Goal: Information Seeking & Learning: Learn about a topic

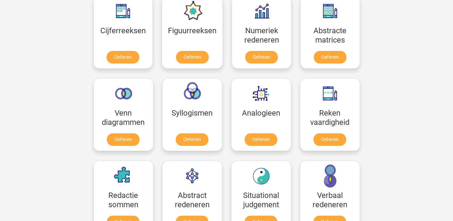
scroll to position [276, 0]
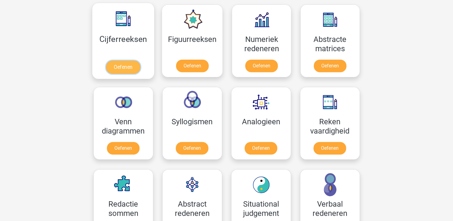
click at [133, 64] on link "Oefenen" at bounding box center [123, 66] width 34 height 13
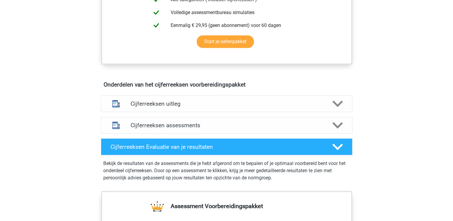
scroll to position [282, 0]
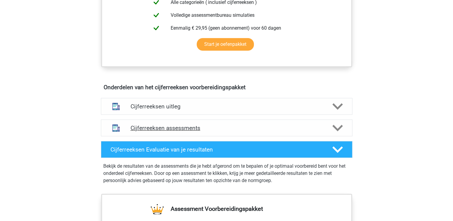
click at [336, 136] on div "Cijferreeksen assessments" at bounding box center [226, 127] width 251 height 17
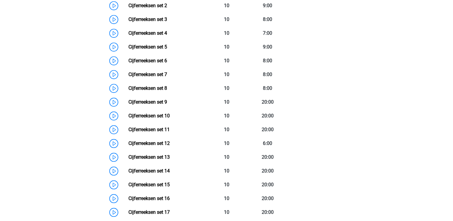
scroll to position [423, 0]
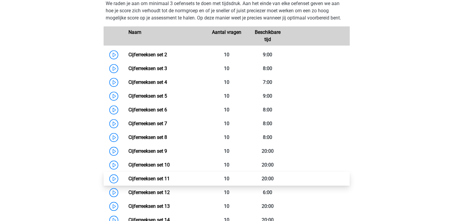
click at [128, 181] on link "Cijferreeksen set 11" at bounding box center [148, 179] width 41 height 6
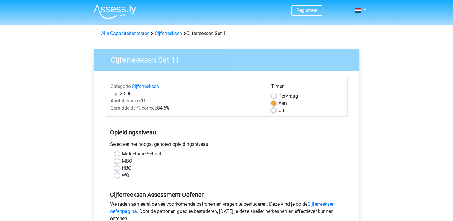
click at [122, 166] on label "HBO" at bounding box center [127, 167] width 10 height 7
click at [117, 166] on input "HBO" at bounding box center [117, 167] width 5 height 6
radio input "true"
click at [122, 160] on label "MBO" at bounding box center [127, 160] width 10 height 7
click at [116, 160] on input "MBO" at bounding box center [117, 160] width 5 height 6
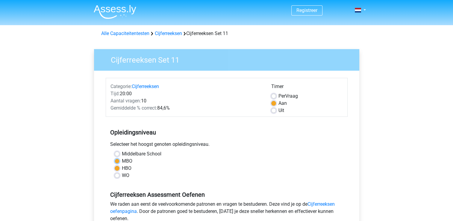
radio input "true"
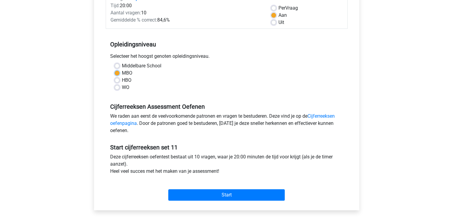
scroll to position [91, 0]
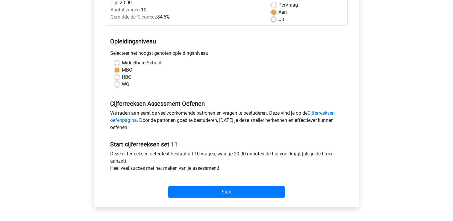
click at [261, 185] on div "Start" at bounding box center [227, 186] width 242 height 21
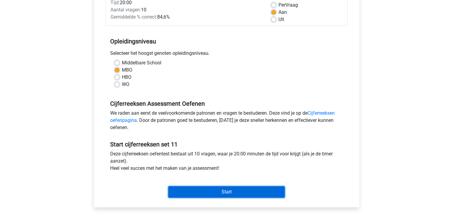
click at [261, 186] on input "Start" at bounding box center [226, 191] width 116 height 11
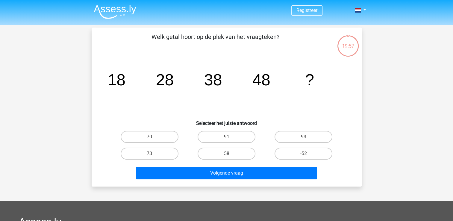
click at [224, 149] on label "58" at bounding box center [226, 153] width 58 height 12
click at [226, 153] on input "58" at bounding box center [228, 155] width 4 height 4
radio input "true"
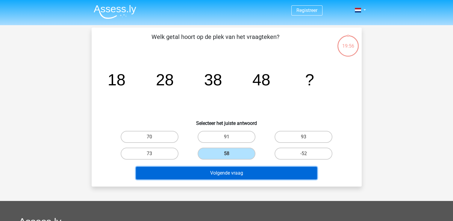
click at [230, 170] on button "Volgende vraag" at bounding box center [226, 173] width 181 height 13
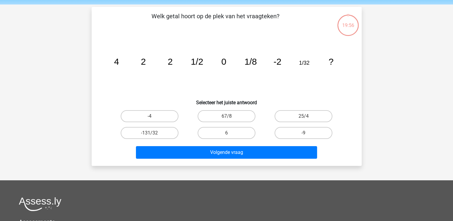
scroll to position [28, 0]
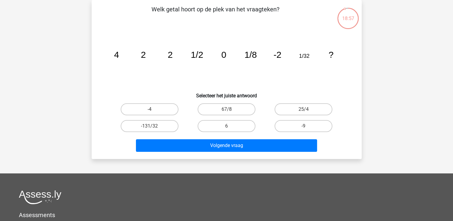
click at [168, 116] on div "-4" at bounding box center [149, 109] width 77 height 17
click at [166, 113] on label "-4" at bounding box center [150, 109] width 58 height 12
click at [153, 113] on input "-4" at bounding box center [151, 111] width 4 height 4
radio input "true"
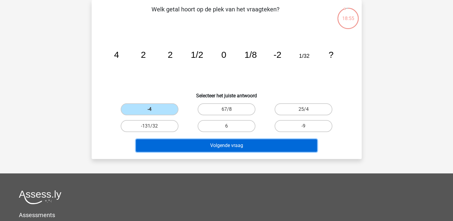
click at [214, 141] on button "Volgende vraag" at bounding box center [226, 145] width 181 height 13
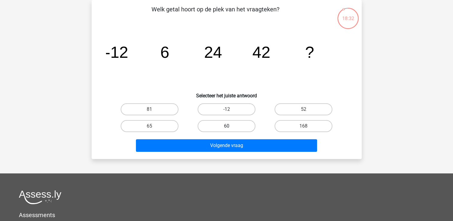
click at [240, 125] on label "60" at bounding box center [226, 126] width 58 height 12
click at [230, 126] on input "60" at bounding box center [228, 128] width 4 height 4
radio input "true"
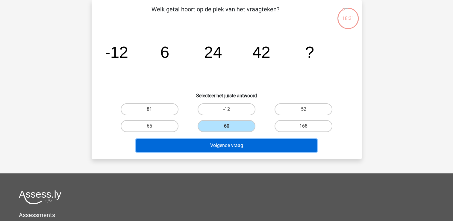
click at [240, 147] on button "Volgende vraag" at bounding box center [226, 145] width 181 height 13
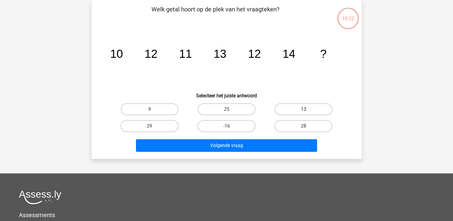
click at [304, 108] on label "13" at bounding box center [303, 109] width 58 height 12
click at [304, 109] on input "13" at bounding box center [305, 111] width 4 height 4
radio input "true"
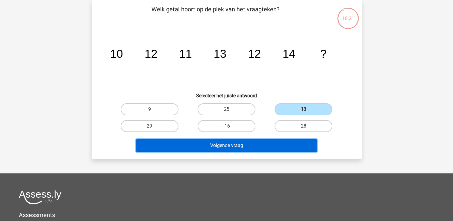
click at [287, 145] on button "Volgende vraag" at bounding box center [226, 145] width 181 height 13
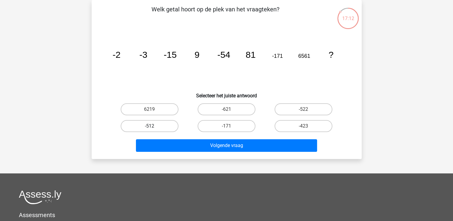
click at [157, 127] on label "-512" at bounding box center [150, 126] width 58 height 12
click at [153, 127] on input "-512" at bounding box center [151, 128] width 4 height 4
radio input "true"
click at [298, 122] on label "-423" at bounding box center [303, 126] width 58 height 12
click at [303, 126] on input "-423" at bounding box center [305, 128] width 4 height 4
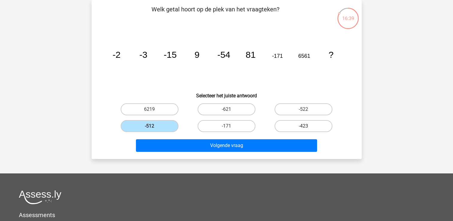
radio input "true"
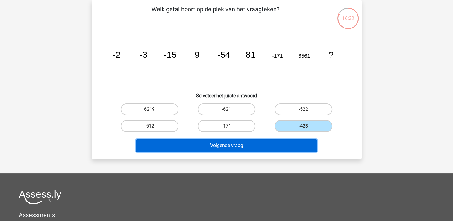
click at [271, 148] on button "Volgende vraag" at bounding box center [226, 145] width 181 height 13
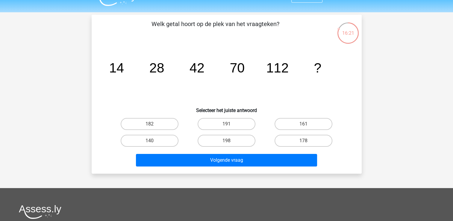
scroll to position [10, 0]
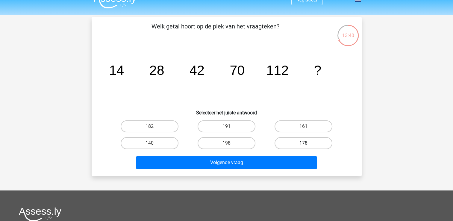
click at [286, 142] on label "178" at bounding box center [303, 143] width 58 height 12
click at [303, 143] on input "178" at bounding box center [305, 145] width 4 height 4
radio input "true"
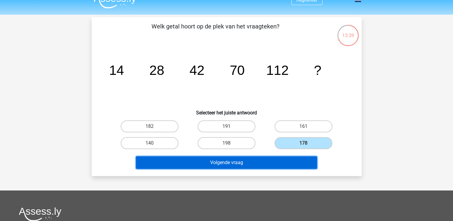
click at [288, 163] on button "Volgende vraag" at bounding box center [226, 162] width 181 height 13
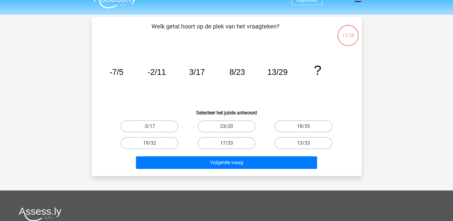
scroll to position [28, 0]
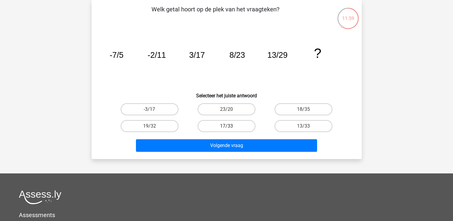
click at [234, 123] on label "17/33" at bounding box center [226, 126] width 58 height 12
click at [230, 126] on input "17/33" at bounding box center [228, 128] width 4 height 4
radio input "true"
click at [297, 105] on label "18/35" at bounding box center [303, 109] width 58 height 12
click at [303, 109] on input "18/35" at bounding box center [305, 111] width 4 height 4
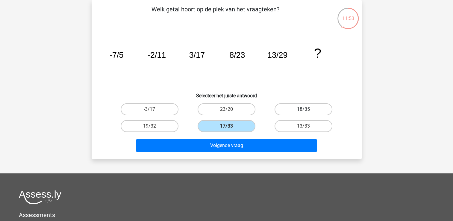
radio input "true"
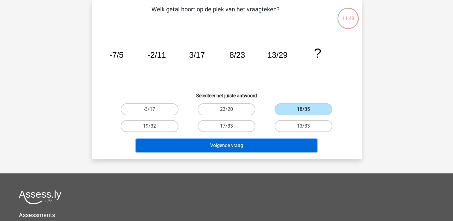
click at [270, 142] on button "Volgende vraag" at bounding box center [226, 145] width 181 height 13
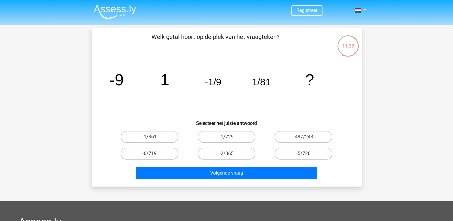
scroll to position [0, 0]
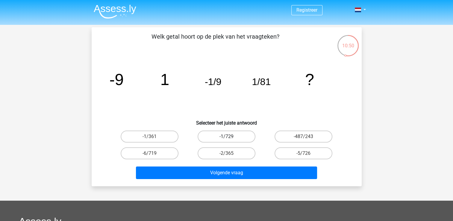
click at [230, 139] on label "-1/729" at bounding box center [226, 136] width 58 height 12
click at [230, 139] on input "-1/729" at bounding box center [228, 138] width 4 height 4
radio input "true"
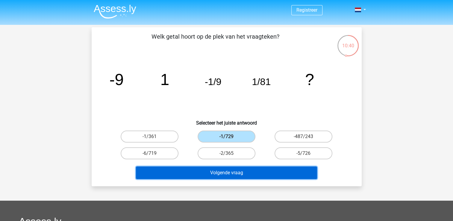
click at [248, 171] on button "Volgende vraag" at bounding box center [226, 172] width 181 height 13
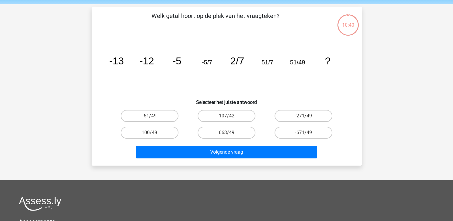
scroll to position [28, 0]
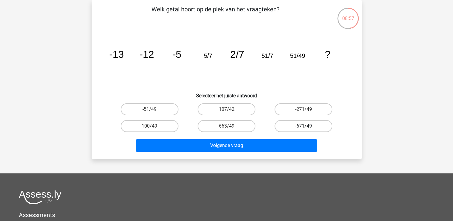
click at [294, 121] on label "-671/49" at bounding box center [303, 126] width 58 height 12
click at [303, 126] on input "-671/49" at bounding box center [305, 128] width 4 height 4
radio input "true"
click at [287, 108] on label "-271/49" at bounding box center [303, 109] width 58 height 12
click at [303, 109] on input "-271/49" at bounding box center [305, 111] width 4 height 4
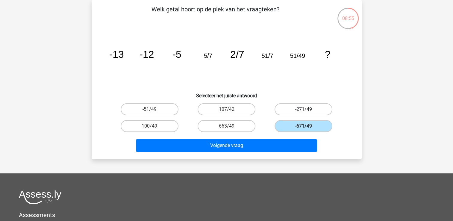
radio input "true"
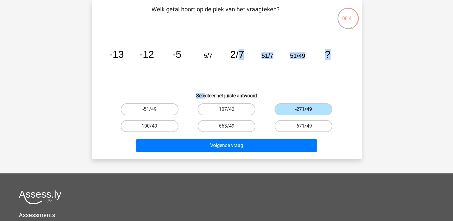
drag, startPoint x: 203, startPoint y: 90, endPoint x: 240, endPoint y: 80, distance: 38.3
click at [240, 80] on div "Welk getal hoort op de plek van het vraagteken? image/svg+xml -13 -12 -5 -5/7 2…" at bounding box center [226, 79] width 265 height 149
click at [240, 80] on icon "image/svg+xml -13 -12 -5 -5/7 2/7 51/7 51/49 ?" at bounding box center [226, 58] width 241 height 60
click at [258, 82] on icon "image/svg+xml -13 -12 -5 -5/7 2/7 51/7 51/49 ?" at bounding box center [226, 58] width 241 height 60
click at [168, 122] on label "100/49" at bounding box center [150, 126] width 58 height 12
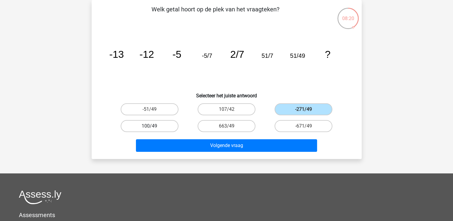
click at [153, 126] on input "100/49" at bounding box center [151, 128] width 4 height 4
radio input "true"
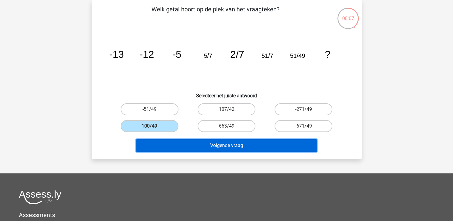
click at [234, 143] on button "Volgende vraag" at bounding box center [226, 145] width 181 height 13
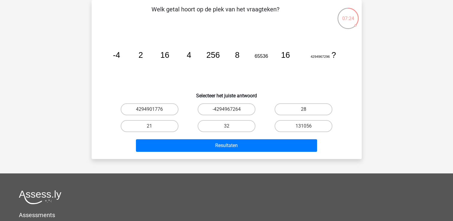
click at [240, 131] on div "32" at bounding box center [226, 126] width 77 height 17
click at [237, 125] on label "32" at bounding box center [226, 126] width 58 height 12
click at [230, 126] on input "32" at bounding box center [228, 128] width 4 height 4
radio input "true"
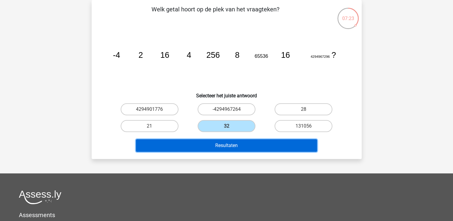
click at [245, 140] on button "Resultaten" at bounding box center [226, 145] width 181 height 13
click at [203, 142] on button "Resultaten" at bounding box center [226, 145] width 181 height 13
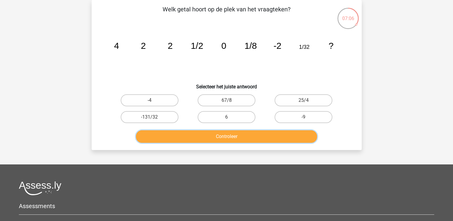
click at [219, 137] on button "Controleer" at bounding box center [226, 136] width 181 height 13
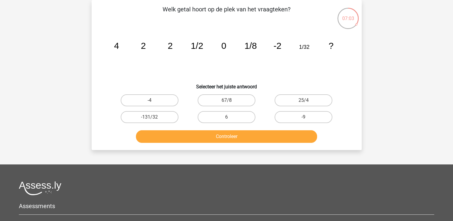
scroll to position [0, 0]
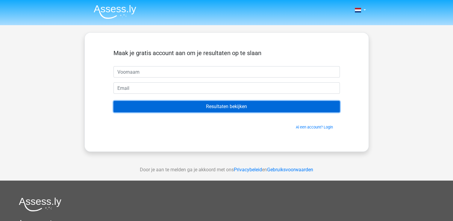
click at [245, 110] on input "Resultaten bekijken" at bounding box center [226, 106] width 226 height 11
click at [211, 104] on input "Resultaten bekijken" at bounding box center [226, 106] width 226 height 11
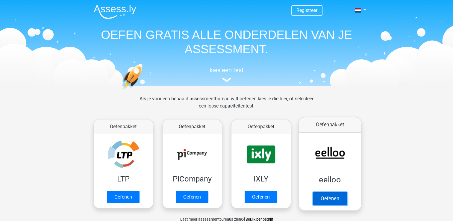
click at [325, 192] on link "Oefenen" at bounding box center [329, 198] width 34 height 13
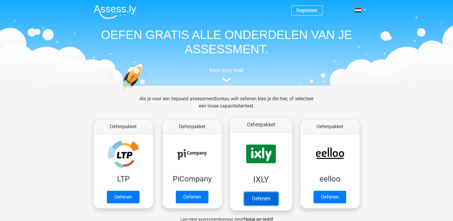
click at [266, 200] on link "Oefenen" at bounding box center [260, 198] width 34 height 13
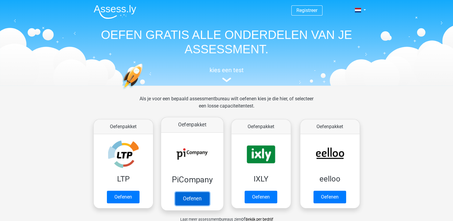
click at [198, 199] on link "Oefenen" at bounding box center [192, 198] width 34 height 13
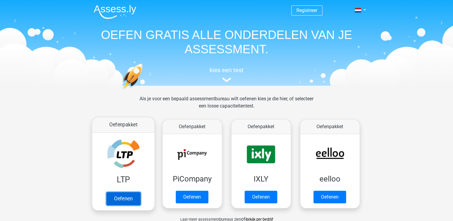
click at [135, 196] on link "Oefenen" at bounding box center [123, 198] width 34 height 13
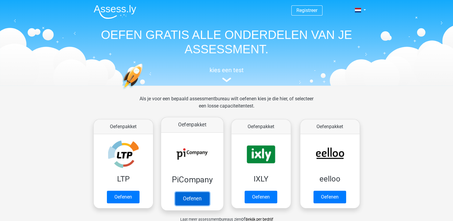
click at [191, 192] on link "Oefenen" at bounding box center [192, 198] width 34 height 13
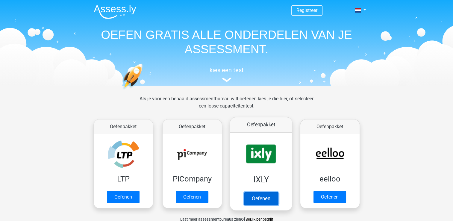
click at [254, 192] on link "Oefenen" at bounding box center [260, 198] width 34 height 13
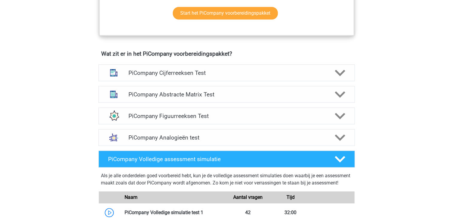
scroll to position [348, 0]
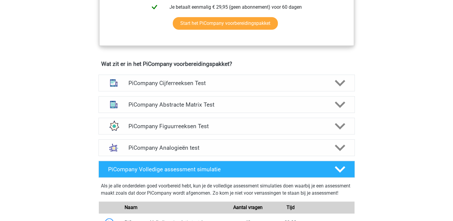
scroll to position [354, 0]
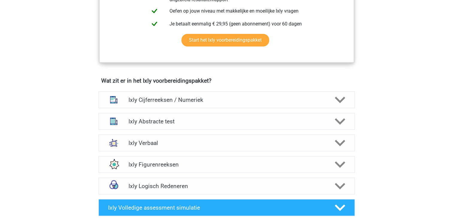
scroll to position [322, 0]
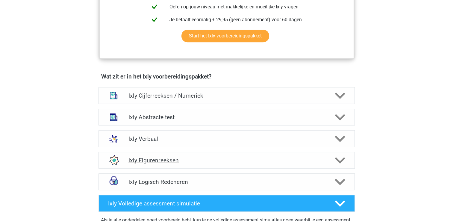
click at [294, 161] on h4 "Ixly Figurenreeksen" at bounding box center [226, 160] width 196 height 7
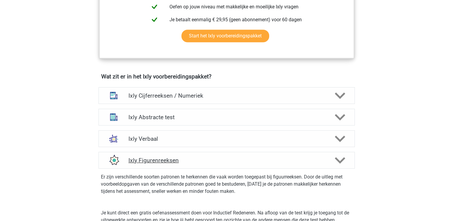
click at [339, 163] on icon at bounding box center [339, 160] width 10 height 10
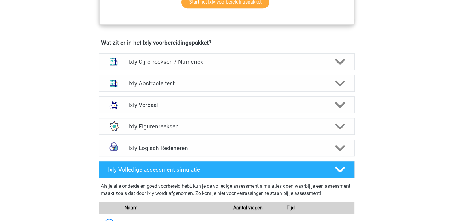
scroll to position [384, 0]
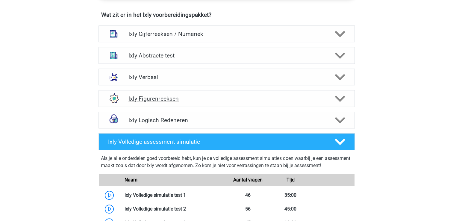
click at [346, 100] on div at bounding box center [339, 98] width 20 height 10
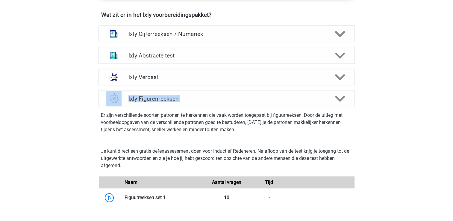
drag, startPoint x: 445, startPoint y: 80, endPoint x: 458, endPoint y: 90, distance: 16.6
click at [452, 90] on html "Registreer Nederlands" at bounding box center [226, 222] width 453 height 1212
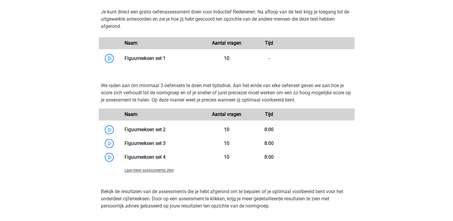
scroll to position [534, 0]
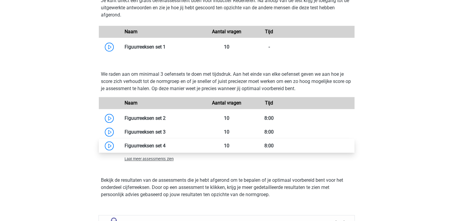
click at [165, 145] on link at bounding box center [165, 146] width 0 height 6
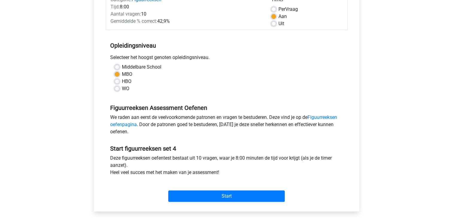
scroll to position [101, 0]
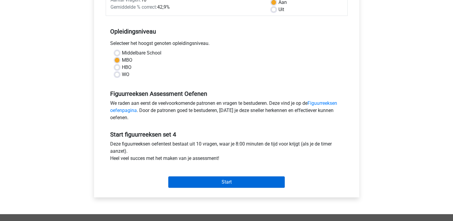
drag, startPoint x: 244, startPoint y: 189, endPoint x: 245, endPoint y: 182, distance: 6.6
click at [245, 182] on div "Start" at bounding box center [227, 177] width 242 height 26
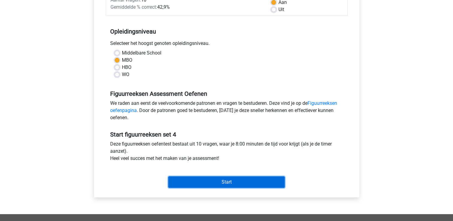
click at [245, 182] on input "Start" at bounding box center [226, 181] width 116 height 11
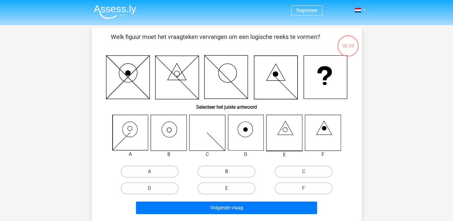
click at [237, 168] on label "B" at bounding box center [226, 171] width 58 height 12
click at [230, 171] on input "B" at bounding box center [228, 173] width 4 height 4
radio input "true"
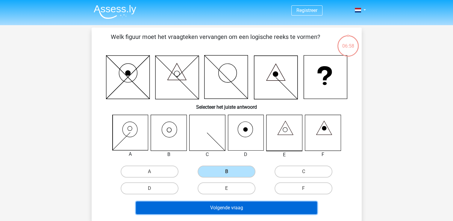
click at [252, 206] on button "Volgende vraag" at bounding box center [226, 207] width 181 height 13
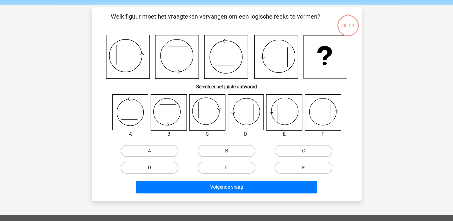
scroll to position [28, 0]
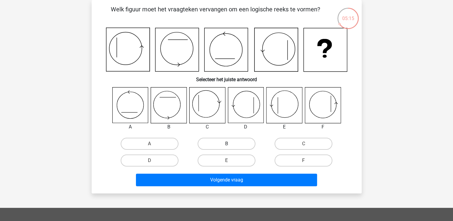
click at [205, 139] on label "B" at bounding box center [226, 144] width 58 height 12
click at [226, 144] on input "B" at bounding box center [228, 146] width 4 height 4
radio input "true"
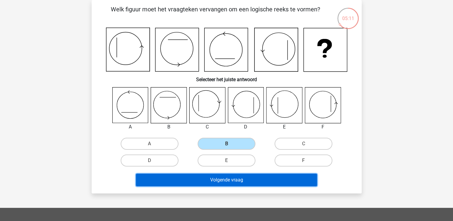
click at [221, 178] on button "Volgende vraag" at bounding box center [226, 179] width 181 height 13
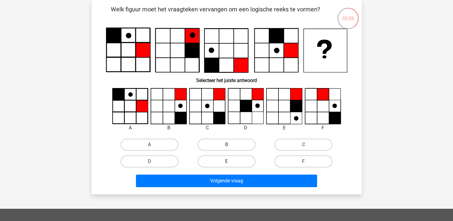
click at [225, 162] on label "E" at bounding box center [226, 161] width 58 height 12
click at [226, 162] on input "E" at bounding box center [228, 163] width 4 height 4
radio input "true"
click at [307, 157] on label "F" at bounding box center [303, 161] width 58 height 12
click at [307, 161] on input "F" at bounding box center [305, 163] width 4 height 4
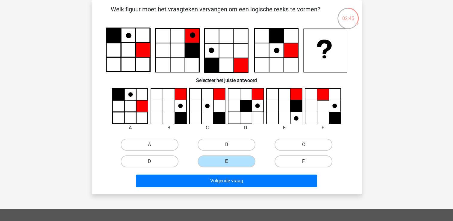
radio input "true"
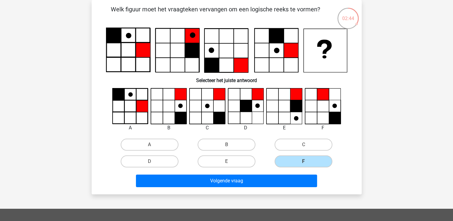
click at [299, 187] on div "Volgende vraag" at bounding box center [226, 181] width 231 height 15
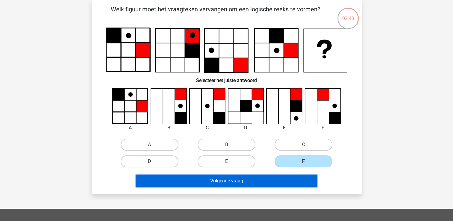
click at [292, 180] on button "Volgende vraag" at bounding box center [226, 180] width 181 height 13
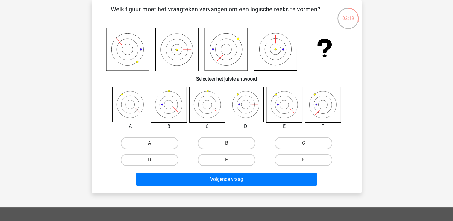
click at [184, 55] on icon at bounding box center [176, 49] width 43 height 43
click at [164, 156] on label "D" at bounding box center [150, 160] width 58 height 12
click at [153, 160] on input "D" at bounding box center [151, 162] width 4 height 4
radio input "true"
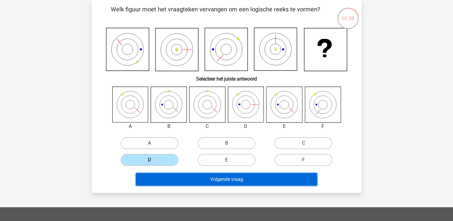
click at [235, 182] on button "Volgende vraag" at bounding box center [226, 179] width 181 height 13
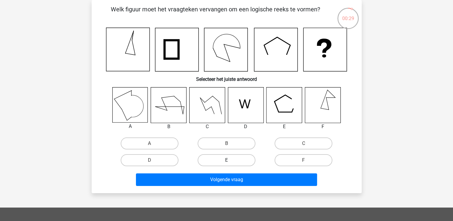
click at [246, 156] on label "E" at bounding box center [226, 160] width 58 height 12
click at [230, 160] on input "E" at bounding box center [228, 162] width 4 height 4
radio input "true"
click at [255, 188] on div "Welk figuur moet het vraagteken vervangen om een logische reeks te vormen? Sele…" at bounding box center [227, 96] width 270 height 193
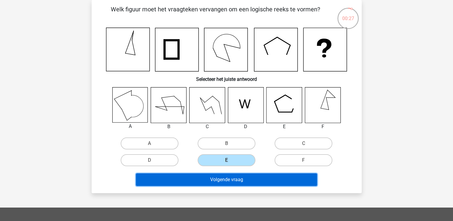
click at [257, 180] on button "Volgende vraag" at bounding box center [226, 179] width 181 height 13
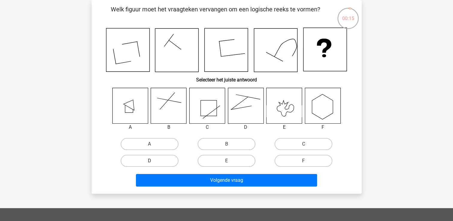
click at [169, 156] on label "D" at bounding box center [150, 161] width 58 height 12
click at [153, 161] on input "D" at bounding box center [151, 163] width 4 height 4
radio input "true"
click at [201, 138] on div "B" at bounding box center [226, 144] width 72 height 12
click at [206, 141] on label "B" at bounding box center [226, 144] width 58 height 12
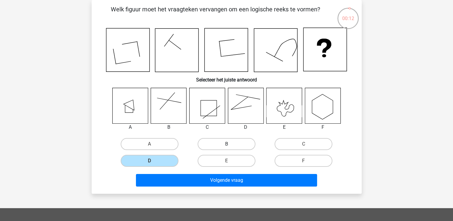
click at [226, 144] on input "B" at bounding box center [228, 146] width 4 height 4
radio input "true"
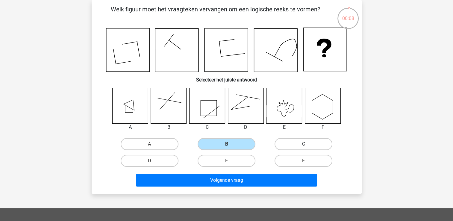
click at [291, 142] on label "C" at bounding box center [303, 144] width 58 height 12
click at [303, 144] on input "C" at bounding box center [305, 146] width 4 height 4
radio input "true"
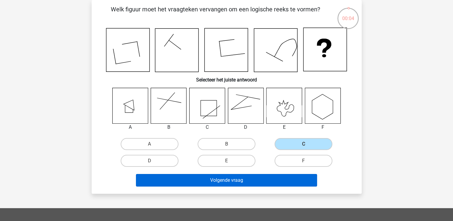
drag, startPoint x: 272, startPoint y: 186, endPoint x: 271, endPoint y: 182, distance: 3.7
click at [271, 182] on div "Volgende vraag" at bounding box center [226, 181] width 231 height 15
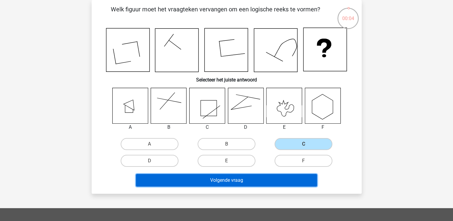
click at [271, 182] on button "Volgende vraag" at bounding box center [226, 180] width 181 height 13
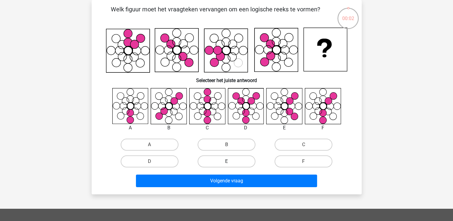
click at [241, 166] on label "E" at bounding box center [226, 161] width 58 height 12
click at [230, 165] on input "E" at bounding box center [228, 163] width 4 height 4
radio input "true"
